Goal: Information Seeking & Learning: Find specific fact

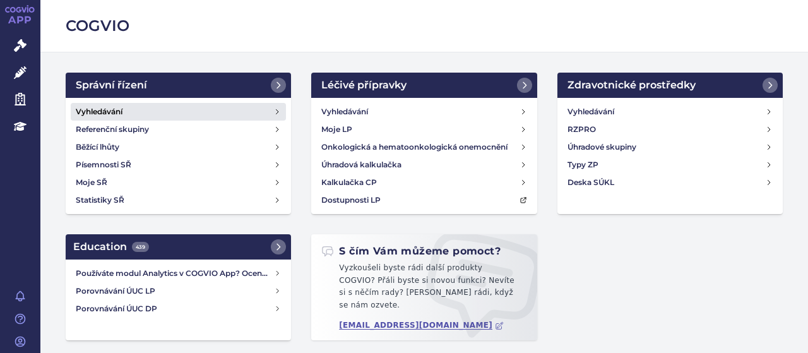
click at [125, 111] on link "Vyhledávání" at bounding box center [178, 112] width 215 height 18
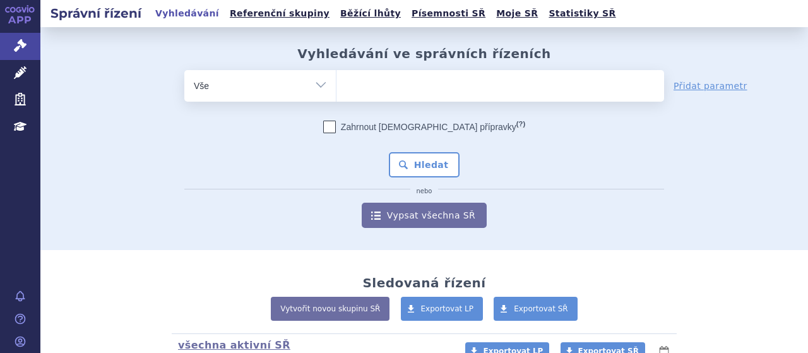
click at [394, 85] on ul at bounding box center [499, 83] width 327 height 27
click at [336, 85] on select at bounding box center [336, 85] width 1 height 32
click at [394, 85] on ul at bounding box center [499, 83] width 327 height 27
click at [336, 85] on select at bounding box center [336, 85] width 1 height 32
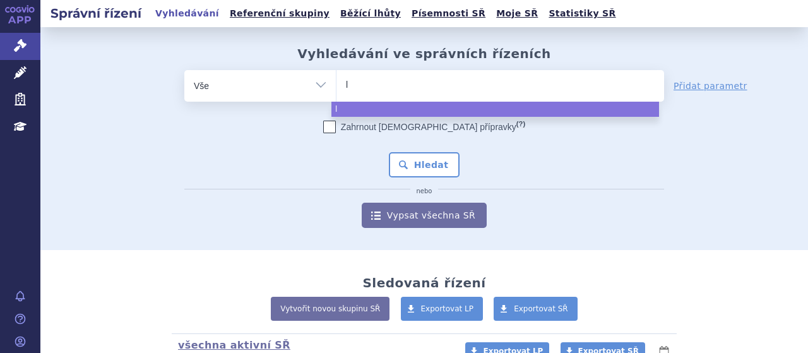
type input "ly"
type input "lyn"
type input "lynp"
type input "lynp\"
type input "lynp"
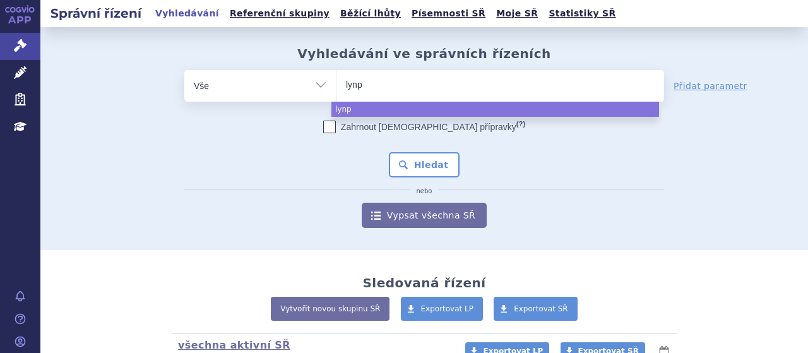
type input "lynpa"
type input "lynpar"
type input "lynparz"
type input "lynparza"
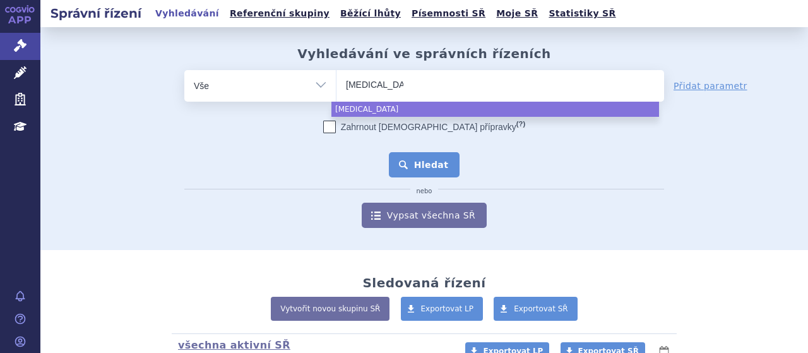
select select "lynparza"
click at [423, 170] on button "Hledat" at bounding box center [424, 164] width 71 height 25
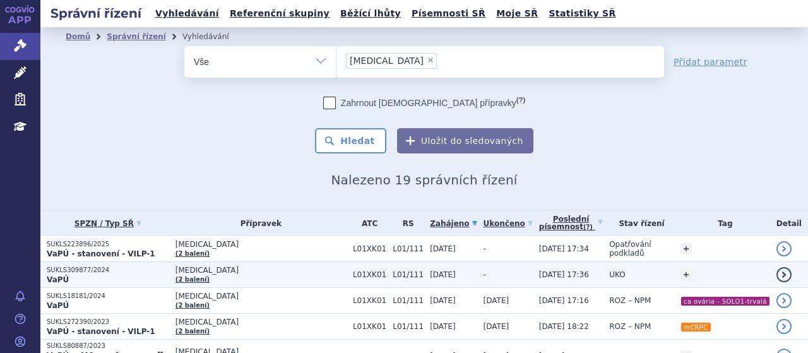
click at [74, 266] on p "SUKLS309877/2024" at bounding box center [108, 270] width 122 height 9
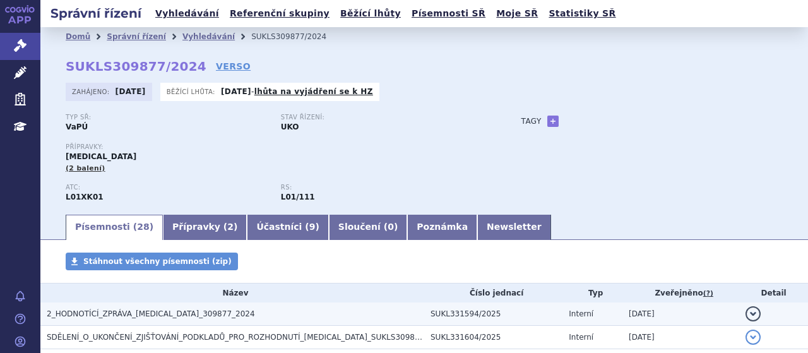
click at [185, 312] on span "2_HODNOTÍCÍ_ZPRÁVA_[MEDICAL_DATA]_309877_2024" at bounding box center [151, 313] width 208 height 9
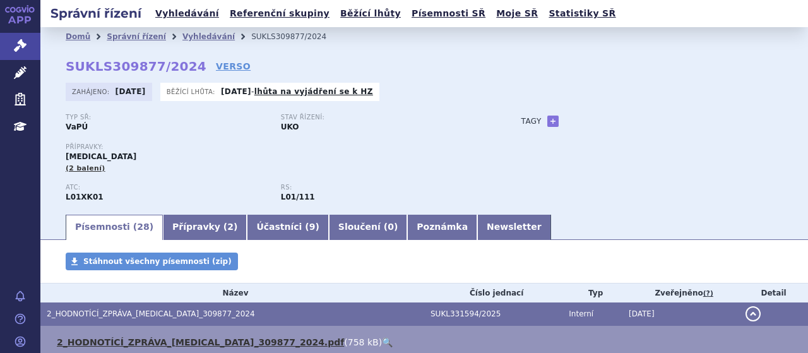
click at [195, 343] on link "2_HODNOTÍCÍ_ZPRÁVA_[MEDICAL_DATA]_309877_2024.pdf" at bounding box center [200, 342] width 287 height 10
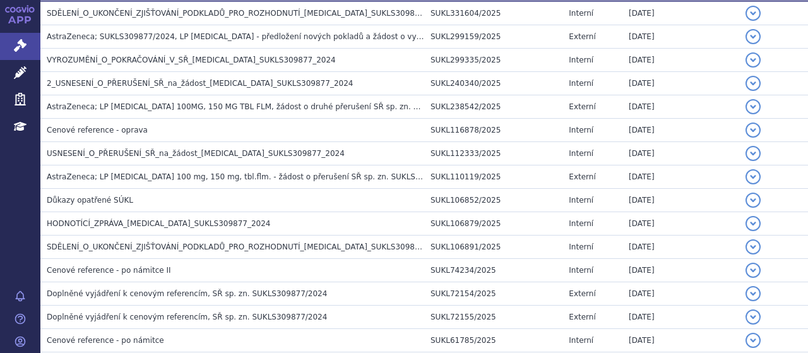
scroll to position [487, 0]
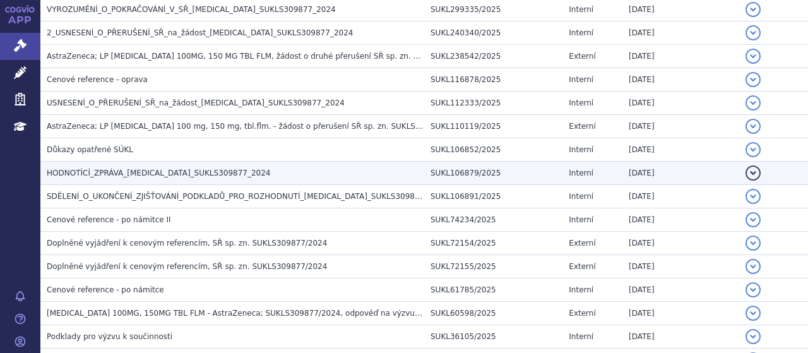
click at [184, 172] on span "HODNOTÍCÍ_ZPRÁVA_[MEDICAL_DATA]_SUKLS309877_2024" at bounding box center [159, 172] width 224 height 9
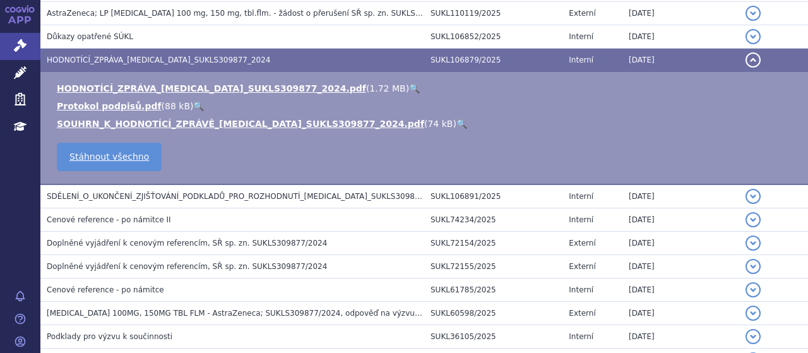
scroll to position [374, 0]
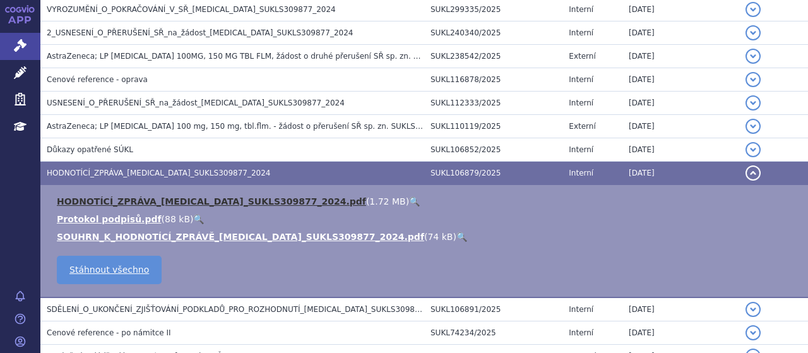
click at [189, 199] on link "HODNOTÍCÍ_ZPRÁVA_[MEDICAL_DATA]_SUKLS309877_2024.pdf" at bounding box center [211, 201] width 309 height 10
